Goal: Transaction & Acquisition: Purchase product/service

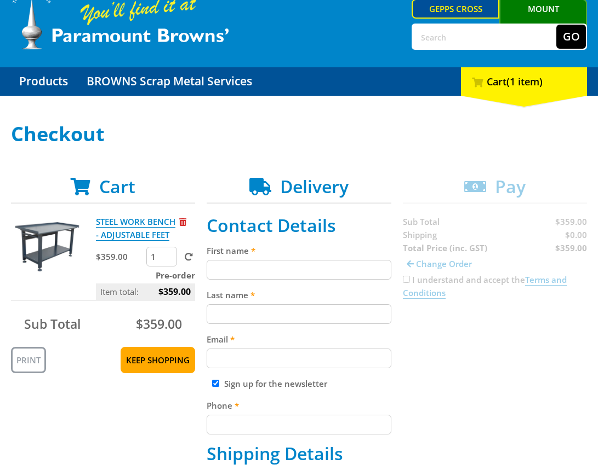
scroll to position [55, 0]
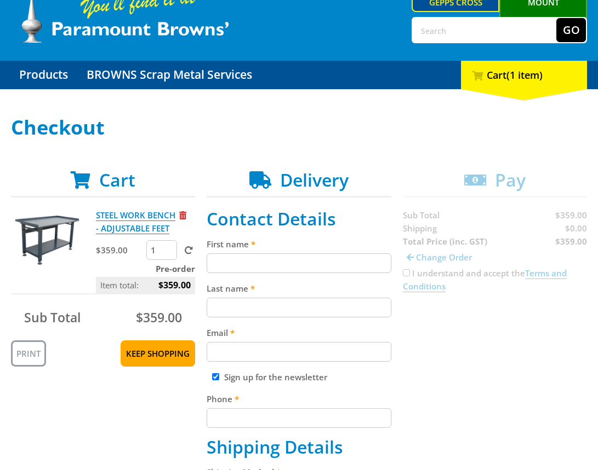
click at [298, 267] on input "First name" at bounding box center [298, 264] width 184 height 20
paste input "[PERSON_NAME]"
type input "[PERSON_NAME]"
click at [274, 311] on input "Last name" at bounding box center [298, 308] width 184 height 20
paste input "[PERSON_NAME]"
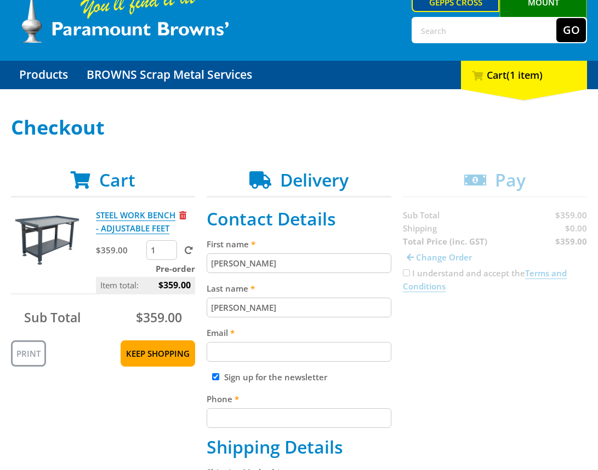
type input "[PERSON_NAME]"
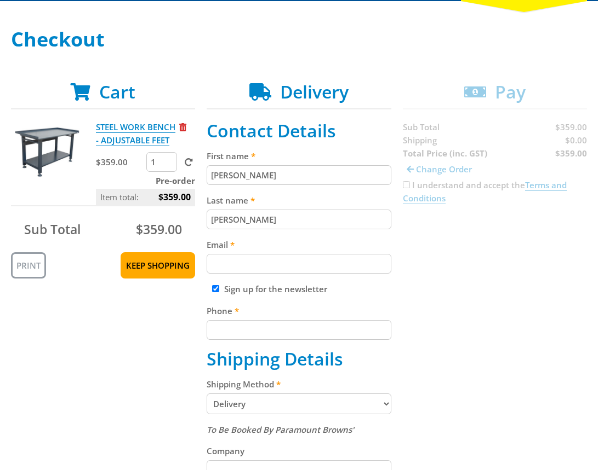
scroll to position [160, 0]
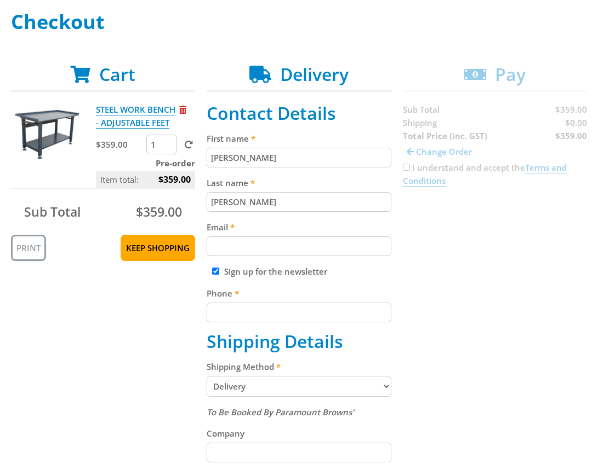
click at [289, 249] on input "Email" at bounding box center [298, 247] width 184 height 20
paste input "[EMAIL_ADDRESS][DOMAIN_NAME]"
type input "[EMAIL_ADDRESS][DOMAIN_NAME]"
click at [552, 272] on div "Cart STEEL WORK BENCH - ADJUSTABLE FEET $359.00 1 Pre-order Item total: $359.00…" at bounding box center [299, 444] width 576 height 760
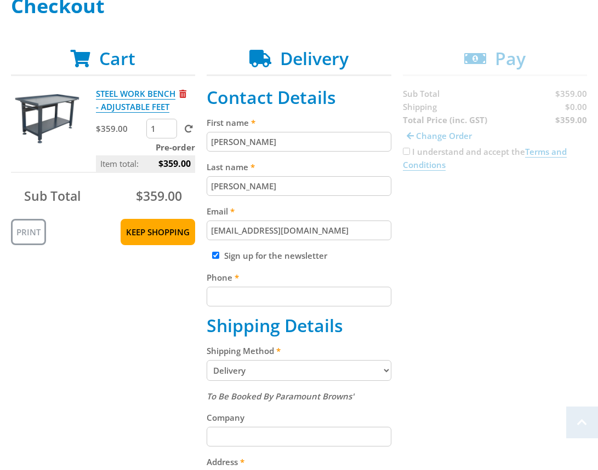
scroll to position [178, 0]
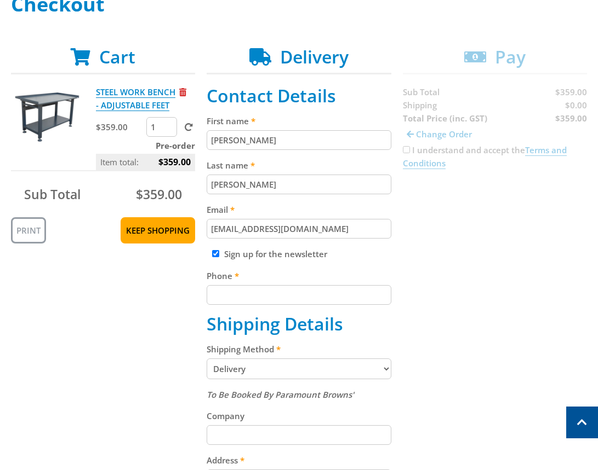
drag, startPoint x: 337, startPoint y: 292, endPoint x: 501, endPoint y: 295, distance: 163.8
click at [338, 293] on input "Phone" at bounding box center [298, 295] width 184 height 20
paste input "[PHONE_NUMBER]"
type input "[PHONE_NUMBER]"
click at [501, 295] on div "Cart STEEL WORK BENCH - ADJUSTABLE FEET $359.00 1 Pre-order Item total: $359.00…" at bounding box center [299, 427] width 576 height 760
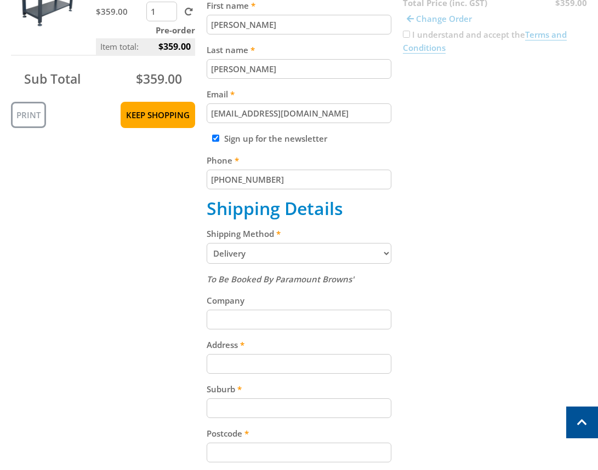
scroll to position [306, 0]
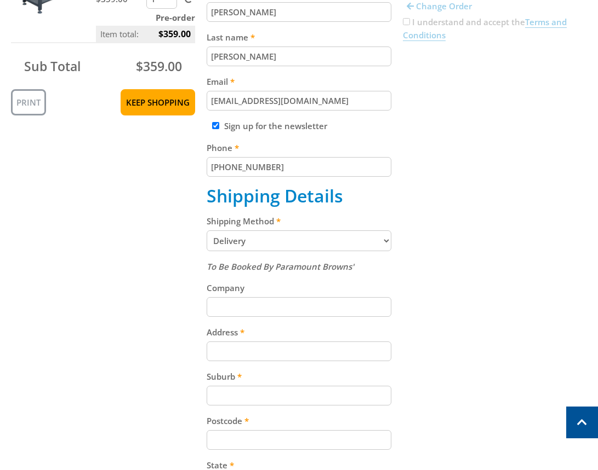
click at [296, 249] on select "Pickup from Gepps Cross Delivery" at bounding box center [298, 241] width 184 height 21
click at [206, 231] on select "Pickup from Gepps Cross Delivery" at bounding box center [298, 241] width 184 height 21
click at [303, 240] on select "Pickup from Gepps Cross Delivery" at bounding box center [298, 241] width 184 height 21
select select "Pickup"
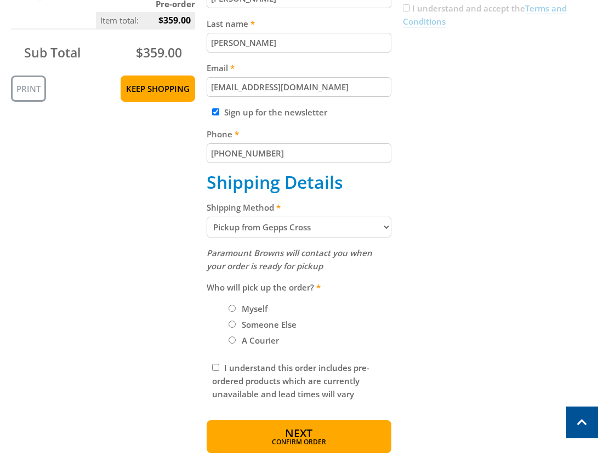
scroll to position [324, 0]
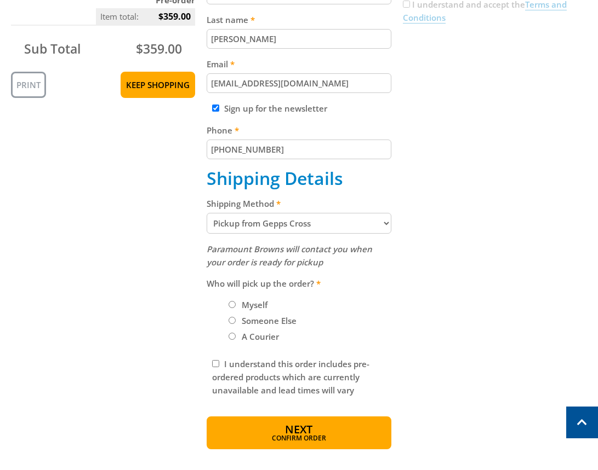
click at [236, 303] on li "Myself" at bounding box center [309, 304] width 162 height 13
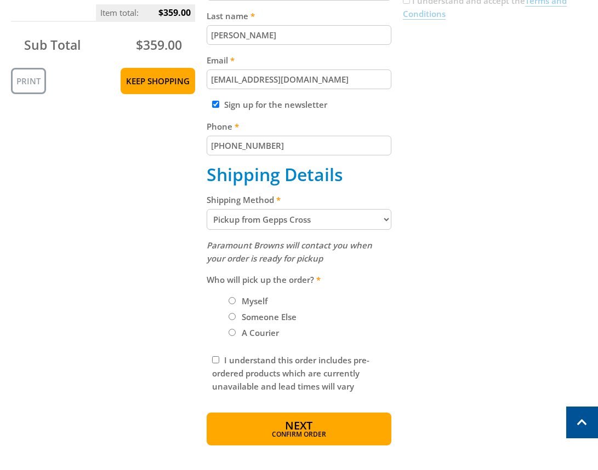
scroll to position [330, 0]
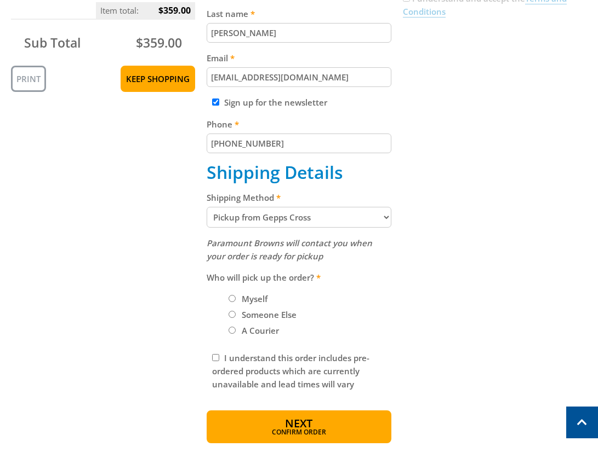
click at [233, 298] on input "Myself" at bounding box center [231, 298] width 7 height 7
radio input "true"
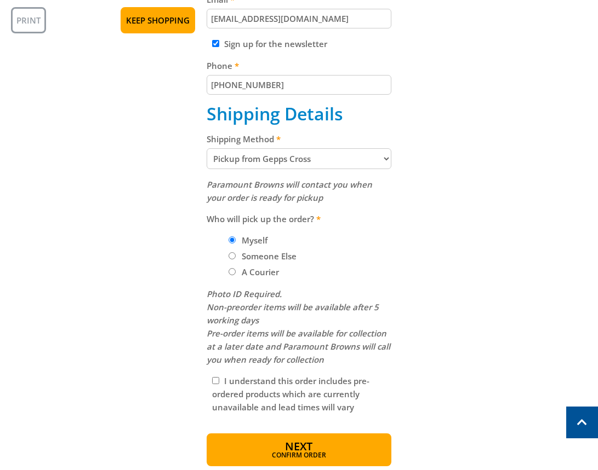
scroll to position [391, 0]
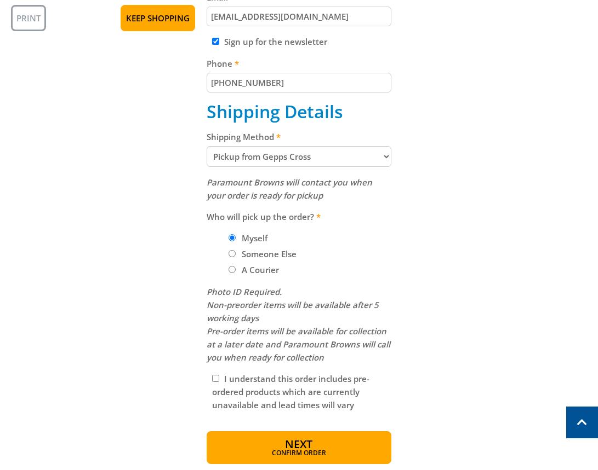
click at [519, 297] on div "Cart STEEL WORK BENCH - ADJUSTABLE FEET $359.00 1 Pre-order Item total: $359.00…" at bounding box center [299, 149] width 576 height 630
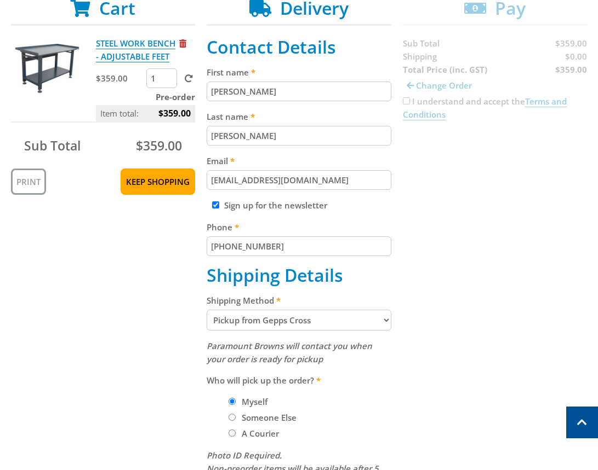
scroll to position [214, 0]
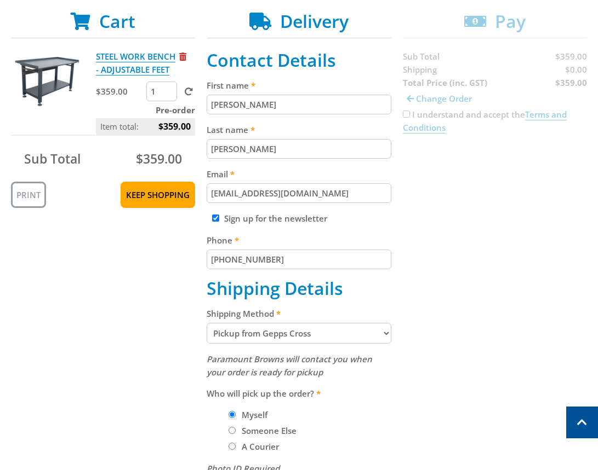
click at [484, 338] on div "Cart STEEL WORK BENCH - ADJUSTABLE FEET $359.00 1 Pre-order Item total: $359.00…" at bounding box center [299, 326] width 576 height 630
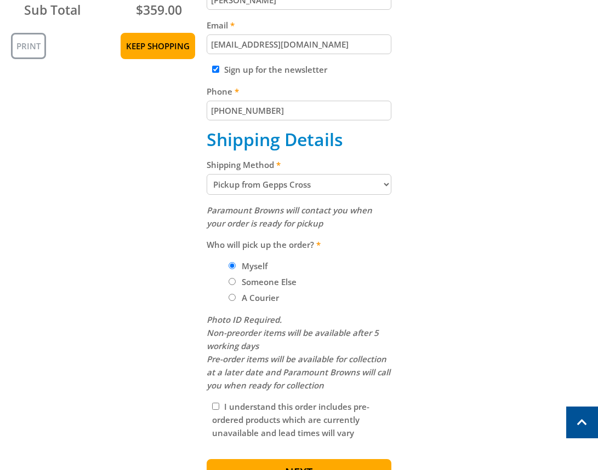
scroll to position [361, 0]
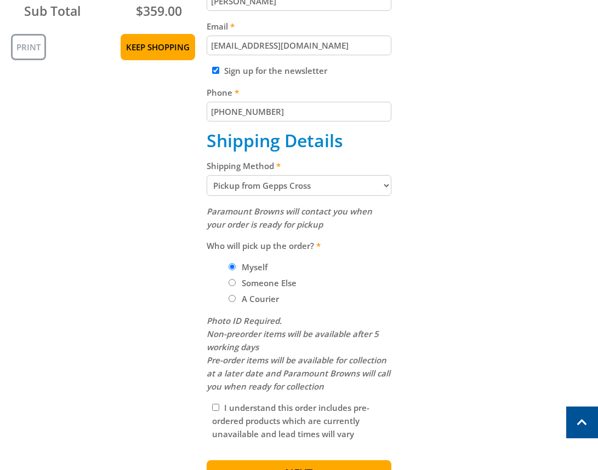
click at [347, 187] on select "Pickup from Gepps Cross Delivery" at bounding box center [298, 185] width 184 height 21
click at [329, 185] on select "Pickup from Gepps Cross Delivery" at bounding box center [298, 185] width 184 height 21
select select "Delivery"
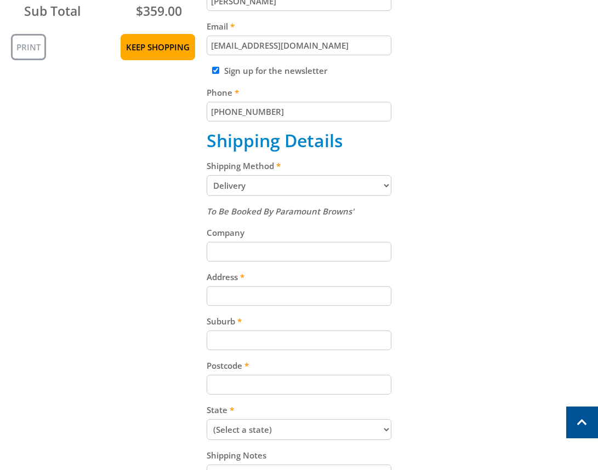
drag, startPoint x: 529, startPoint y: 250, endPoint x: 593, endPoint y: 244, distance: 64.3
click at [542, 249] on div "Cart STEEL WORK BENCH - ADJUSTABLE FEET $359.00 1 Pre-order Item total: $359.00…" at bounding box center [299, 243] width 576 height 760
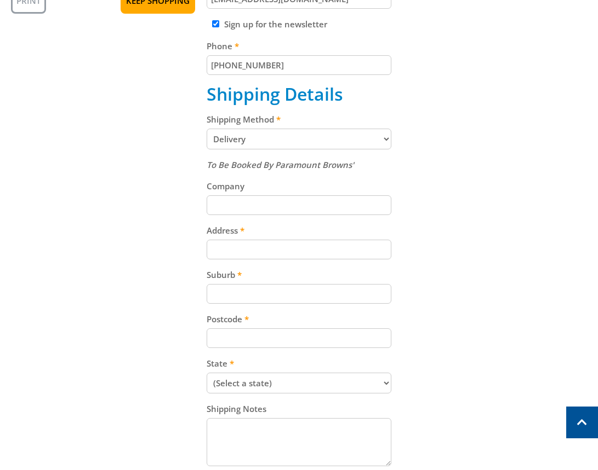
scroll to position [427, 0]
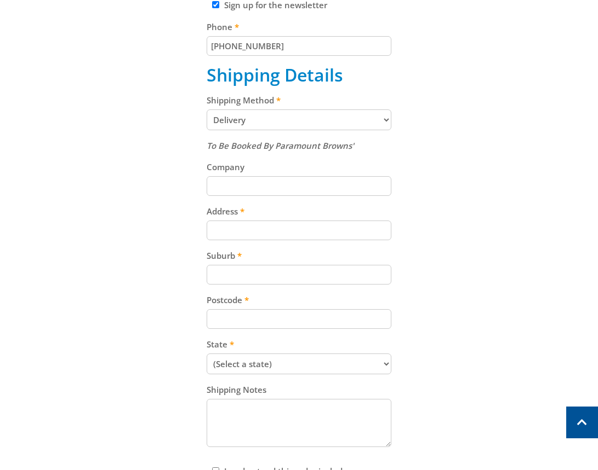
click at [268, 225] on input "Address" at bounding box center [298, 231] width 184 height 20
paste input "[STREET_ADDRESS]"
type input "[STREET_ADDRESS]"
drag, startPoint x: 479, startPoint y: 278, endPoint x: 583, endPoint y: 299, distance: 105.7
click at [485, 278] on div "Cart STEEL WORK BENCH - ADJUSTABLE FEET $359.00 1 Pre-order Item total: $359.00…" at bounding box center [299, 177] width 576 height 760
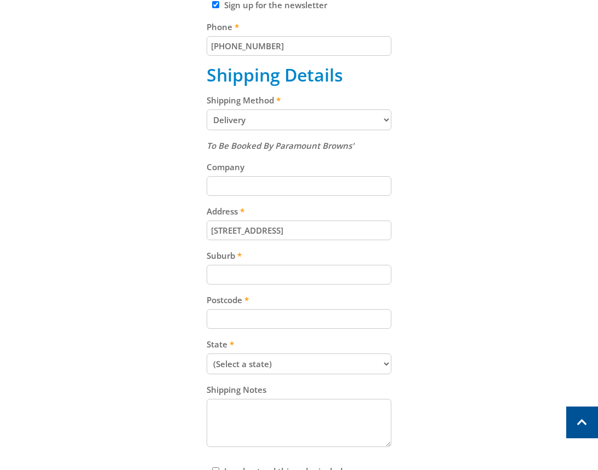
click at [247, 277] on input "Suburb" at bounding box center [298, 275] width 184 height 20
paste input "Gepps Cross"
type input "Gepps Cross"
click at [271, 315] on input "Postcode" at bounding box center [298, 319] width 184 height 20
paste input "5094"
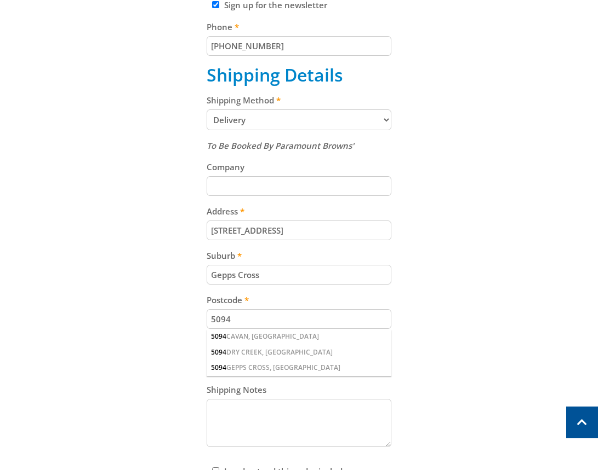
type input "5094"
click at [483, 355] on div "Cart STEEL WORK BENCH - ADJUSTABLE FEET $359.00 1 Pre-order Item total: $359.00…" at bounding box center [299, 177] width 576 height 760
click at [281, 361] on select "(Select a state) [GEOGRAPHIC_DATA] [GEOGRAPHIC_DATA] [GEOGRAPHIC_DATA] [GEOGRAP…" at bounding box center [298, 364] width 184 height 21
select select "SA"
click at [206, 354] on select "(Select a state) [GEOGRAPHIC_DATA] [GEOGRAPHIC_DATA] [GEOGRAPHIC_DATA] [GEOGRAP…" at bounding box center [298, 364] width 184 height 21
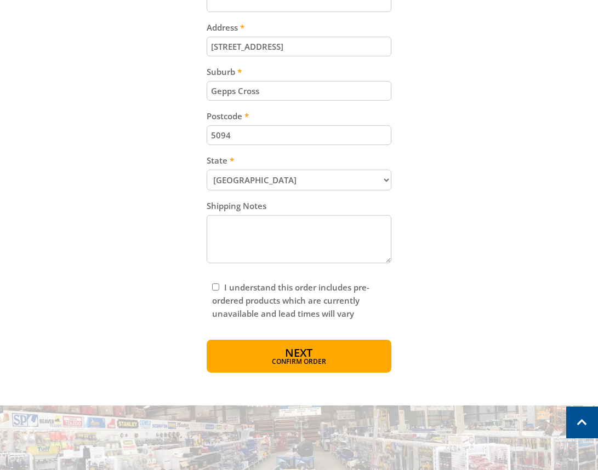
scroll to position [744, 0]
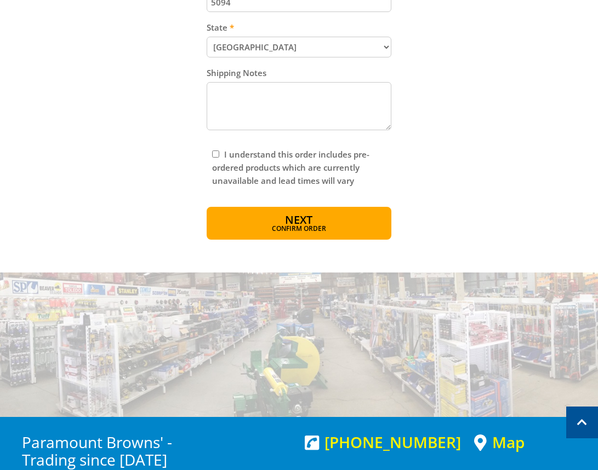
click at [279, 228] on span "Confirm order" at bounding box center [298, 230] width 137 height 7
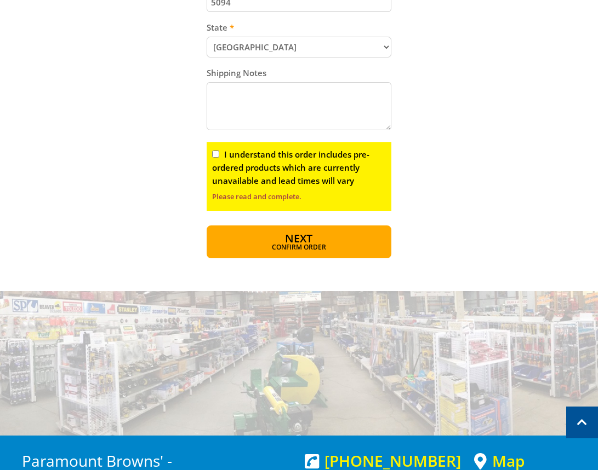
click at [214, 154] on input "I understand this order includes pre-ordered products which are currently unava…" at bounding box center [215, 154] width 7 height 7
checkbox input "true"
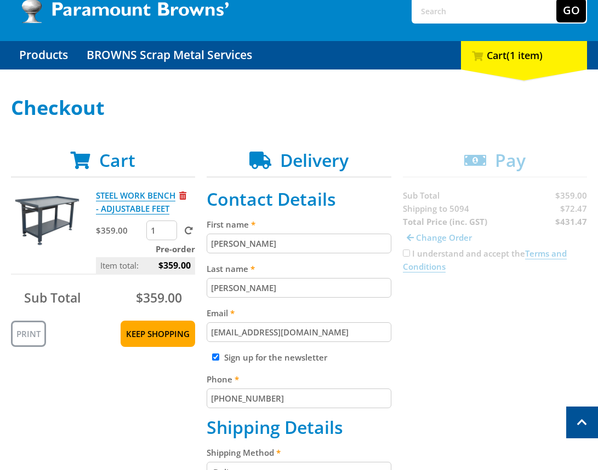
scroll to position [67, 0]
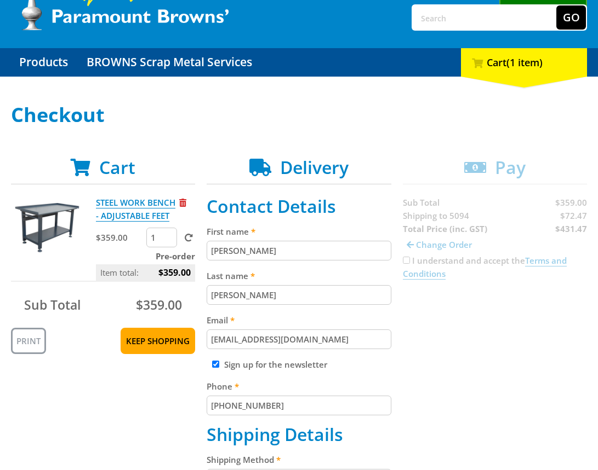
copy span "72.47"
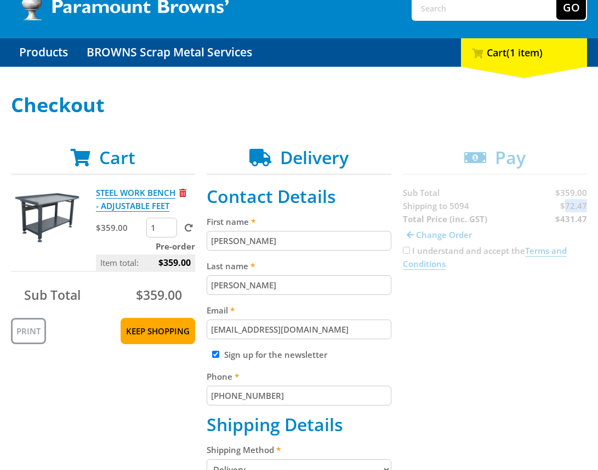
scroll to position [79, 0]
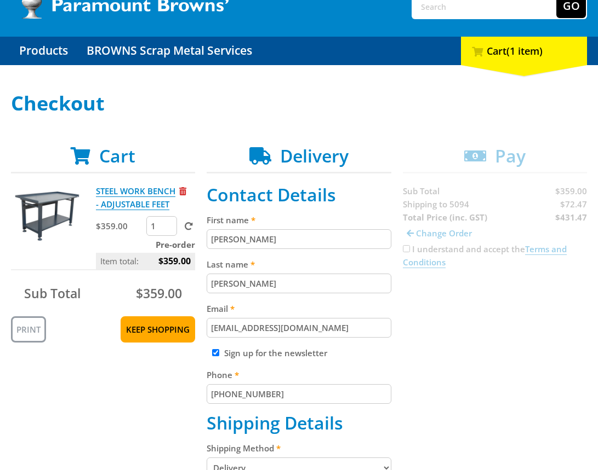
copy strong "431.47"
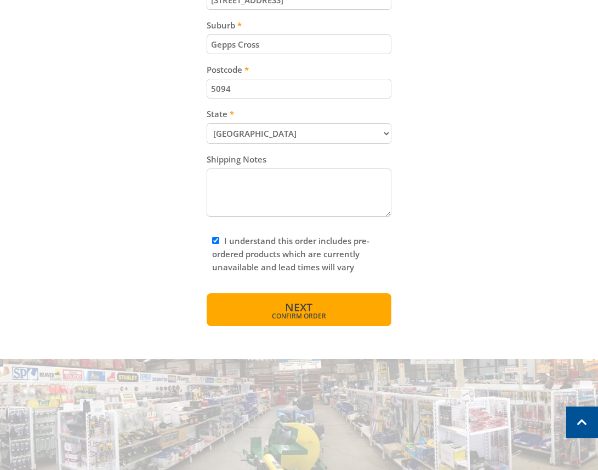
click at [277, 317] on span "Confirm order" at bounding box center [298, 316] width 137 height 7
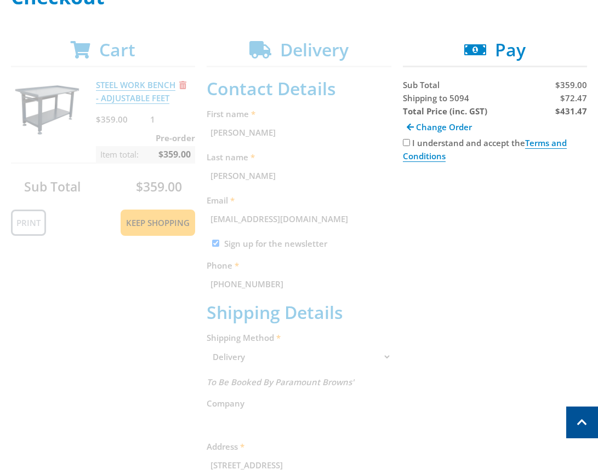
scroll to position [0, 0]
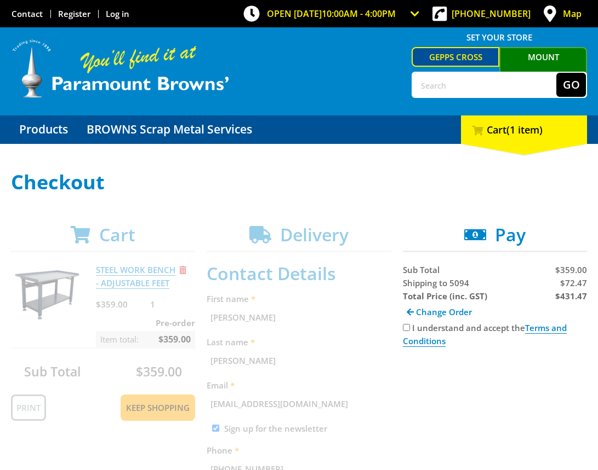
click at [405, 325] on input "I understand and accept the Terms and Conditions" at bounding box center [406, 327] width 7 height 7
checkbox input "true"
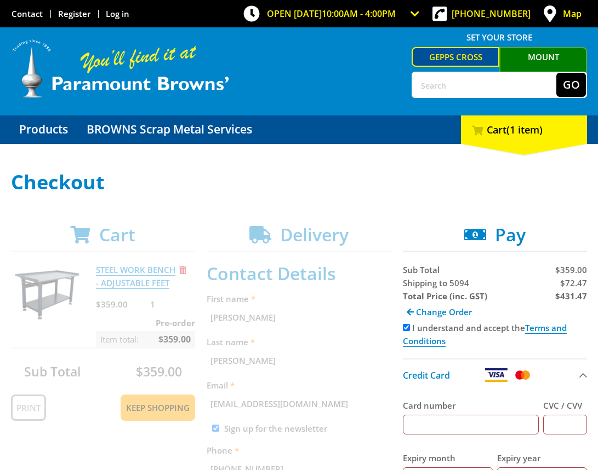
click at [476, 412] on div "Card number" at bounding box center [471, 417] width 136 height 36
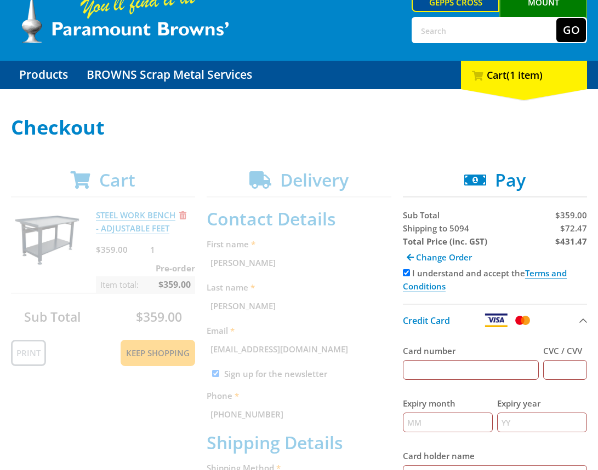
scroll to position [55, 0]
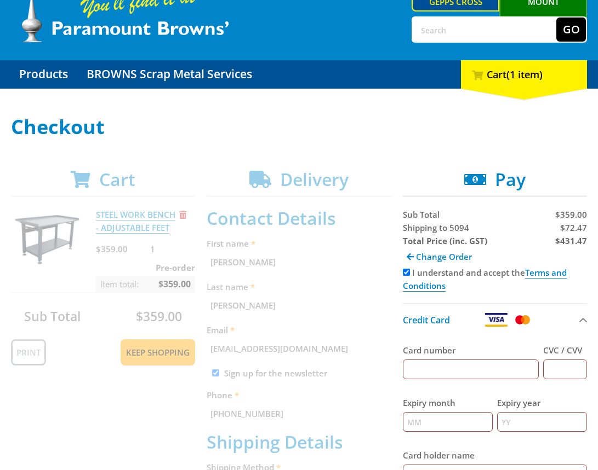
click at [464, 372] on input "Card number" at bounding box center [471, 370] width 136 height 20
type input "[CREDIT_CARD_NUMBER]"
type input "123"
type input "12"
type input "2025"
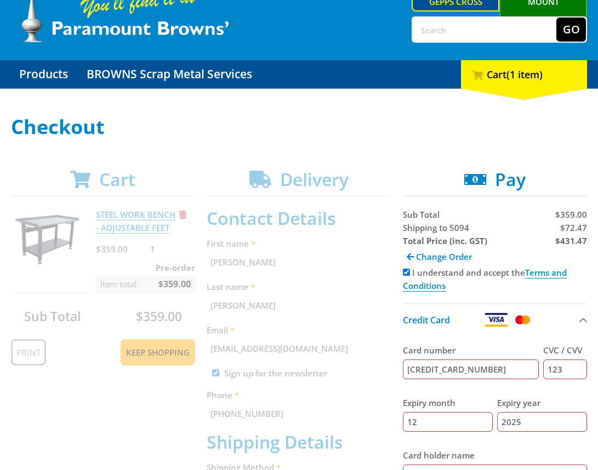
type input "[PERSON_NAME]"
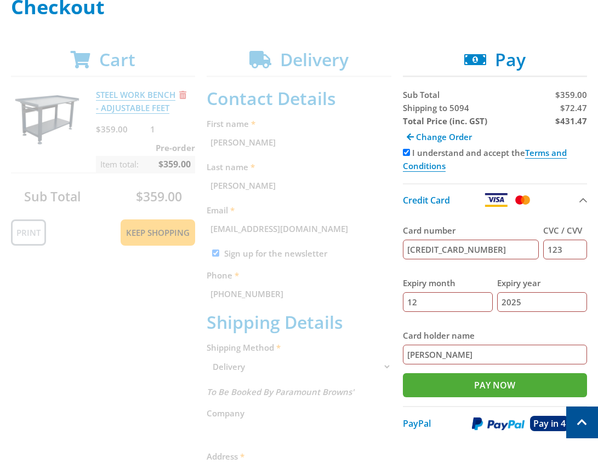
scroll to position [151, 0]
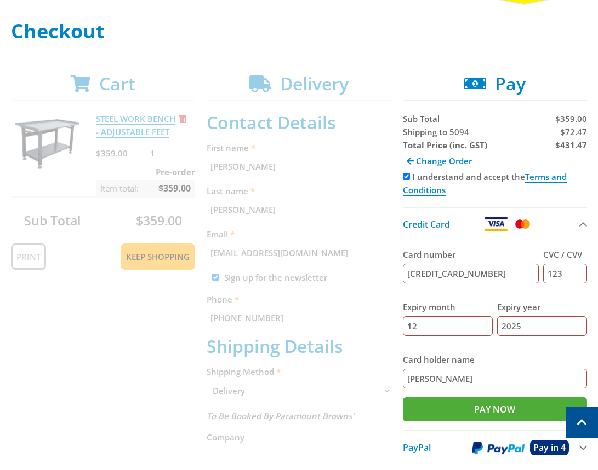
click at [568, 147] on strong "$431.47" at bounding box center [571, 145] width 32 height 11
copy strong "431.47"
drag, startPoint x: 119, startPoint y: 355, endPoint x: 113, endPoint y: 335, distance: 21.0
click at [119, 354] on div "Cart STEEL WORK BENCH - ADJUSTABLE FEET $359.00 1 Pre-order Item total: $359.00…" at bounding box center [299, 447] width 576 height 748
